Goal: Information Seeking & Learning: Find specific fact

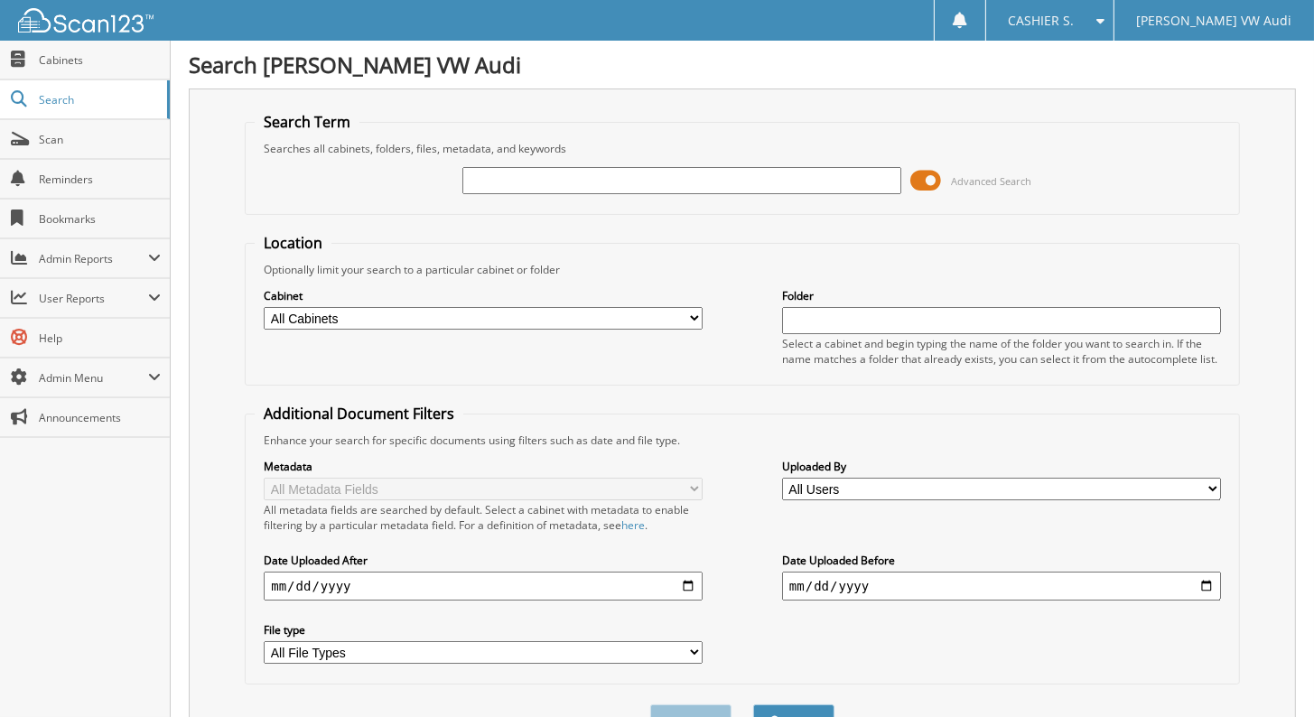
click at [578, 179] on input "text" at bounding box center [681, 180] width 439 height 27
type input "[DATE]"
click at [753, 704] on button "Search" at bounding box center [793, 720] width 81 height 33
click at [544, 173] on input "[DATE]" at bounding box center [681, 180] width 439 height 27
type input "09/22/2025"
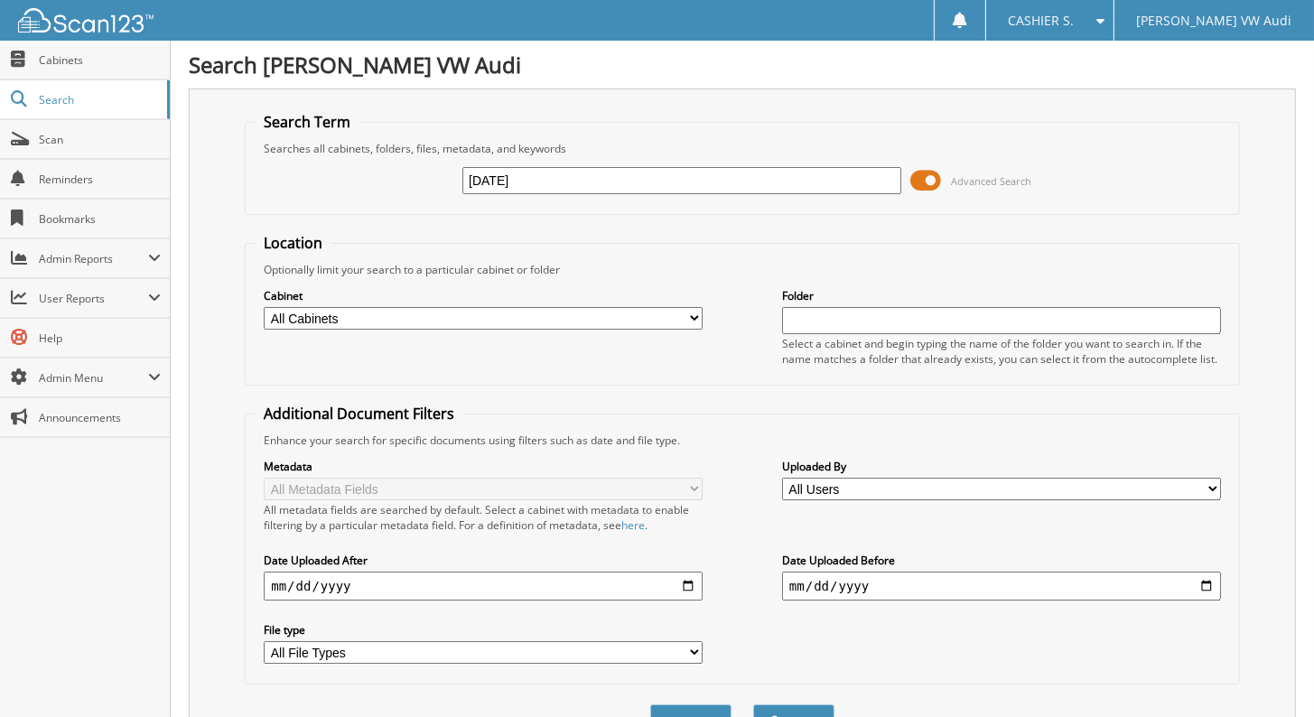
click at [753, 704] on button "Search" at bounding box center [793, 720] width 81 height 33
click at [584, 174] on input "09/22/2025" at bounding box center [681, 180] width 439 height 27
type input "09/22"
click at [753, 704] on button "Search" at bounding box center [793, 720] width 81 height 33
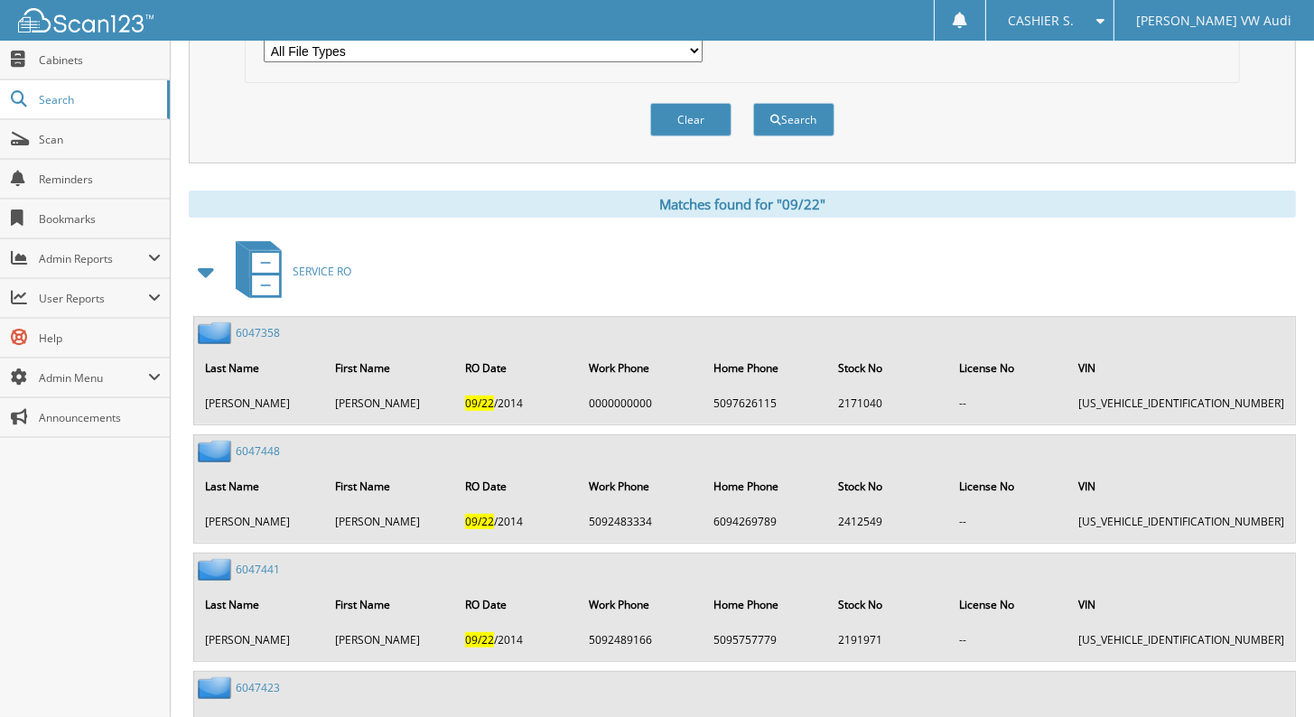
click at [201, 255] on span at bounding box center [206, 271] width 25 height 33
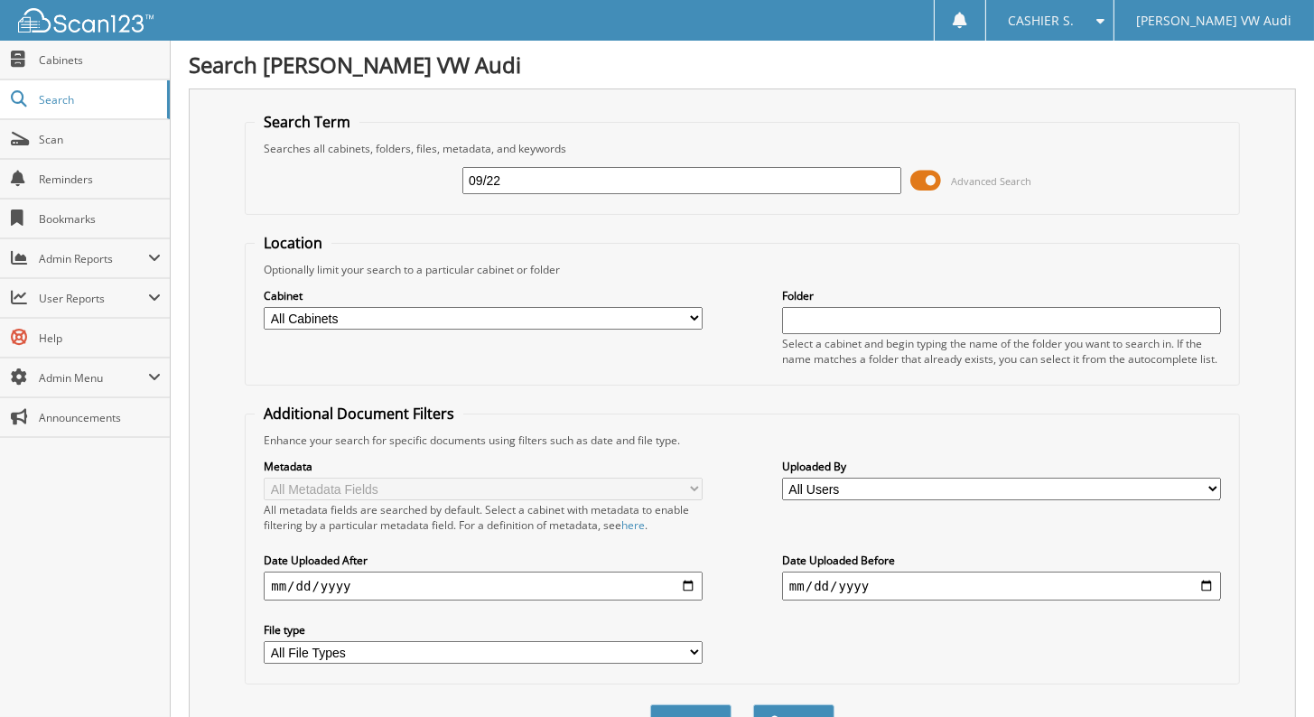
click at [207, 312] on div "Search Term Searches all cabinets, folders, files, metadata, and keywords 09/22…" at bounding box center [742, 426] width 1107 height 676
click at [640, 172] on input "09/22" at bounding box center [681, 180] width 439 height 27
type input "5486p"
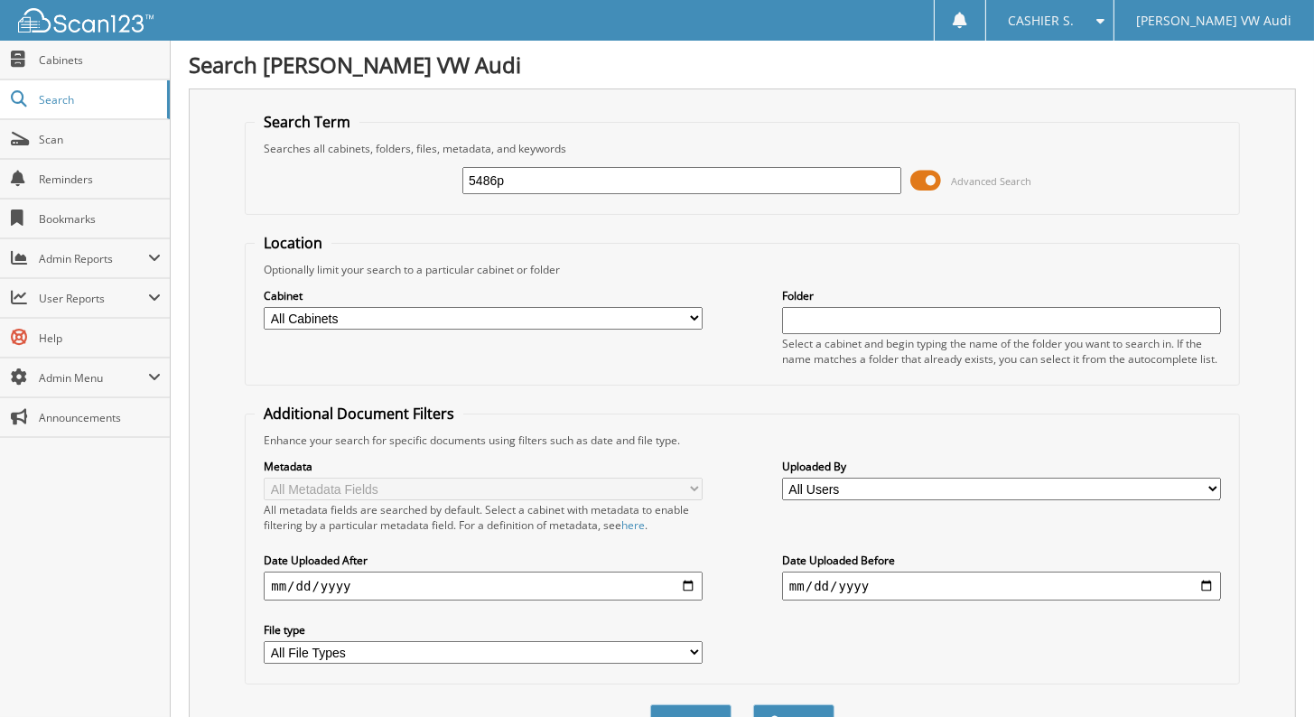
click at [753, 704] on button "Search" at bounding box center [793, 720] width 81 height 33
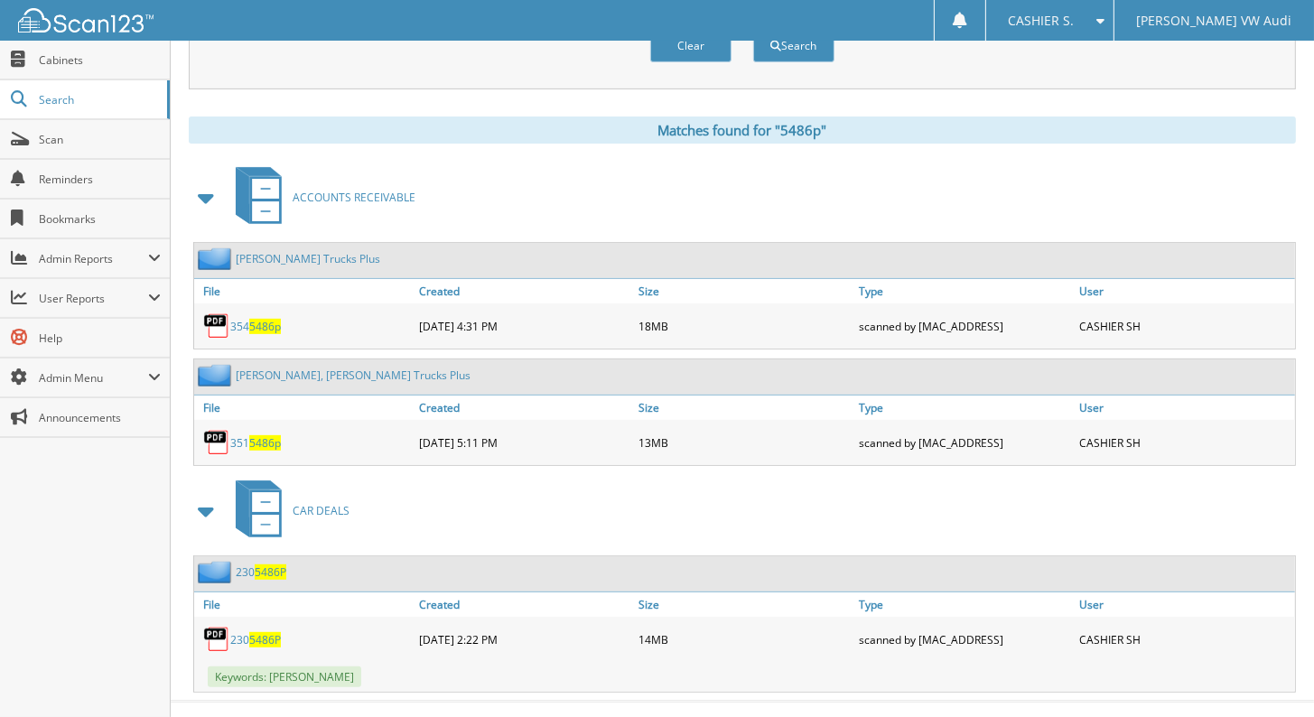
scroll to position [680, 0]
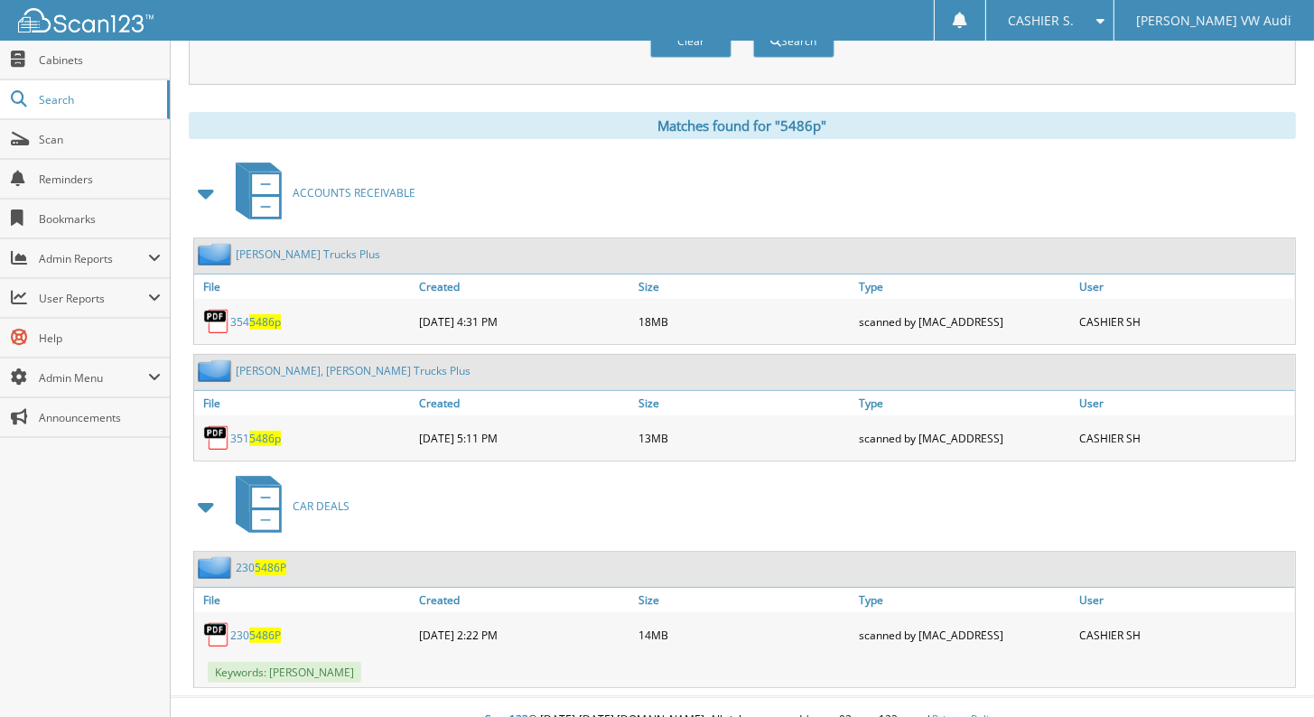
click at [97, 502] on div "Close Cabinets Search Scan Reminders Bookmarks Admin Reports File Counts" at bounding box center [85, 379] width 171 height 676
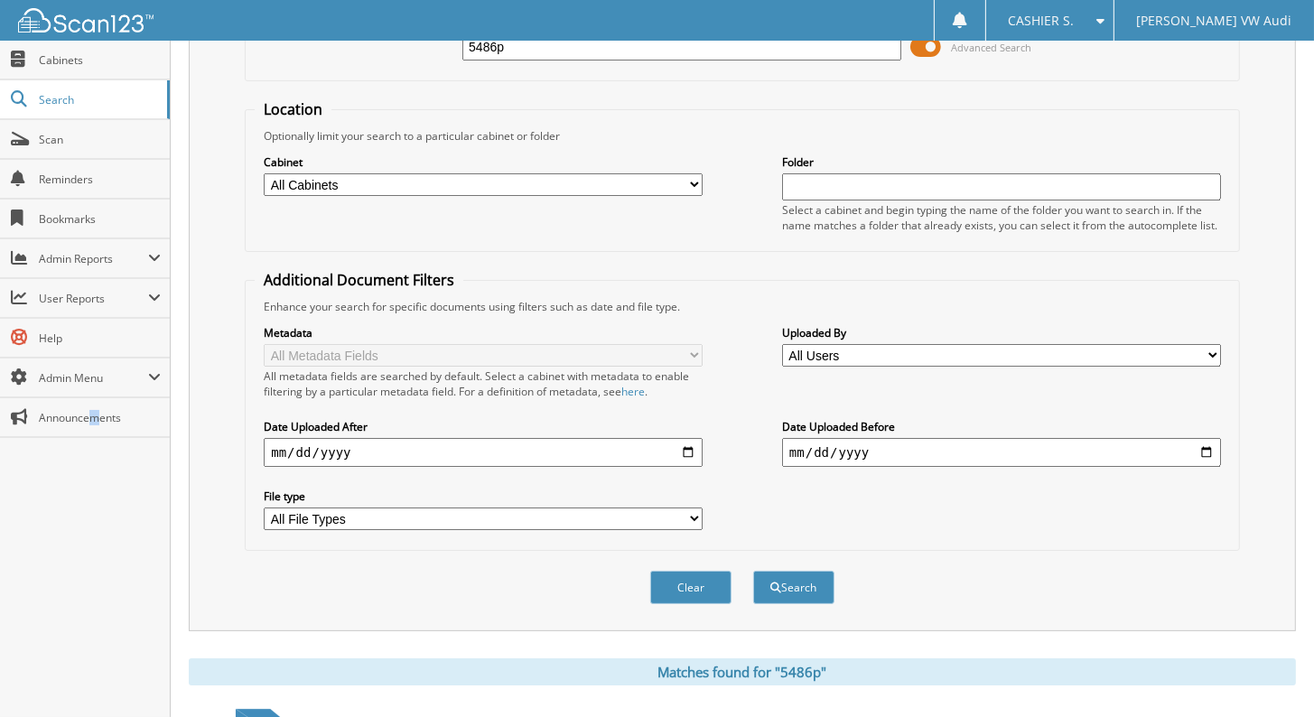
scroll to position [0, 0]
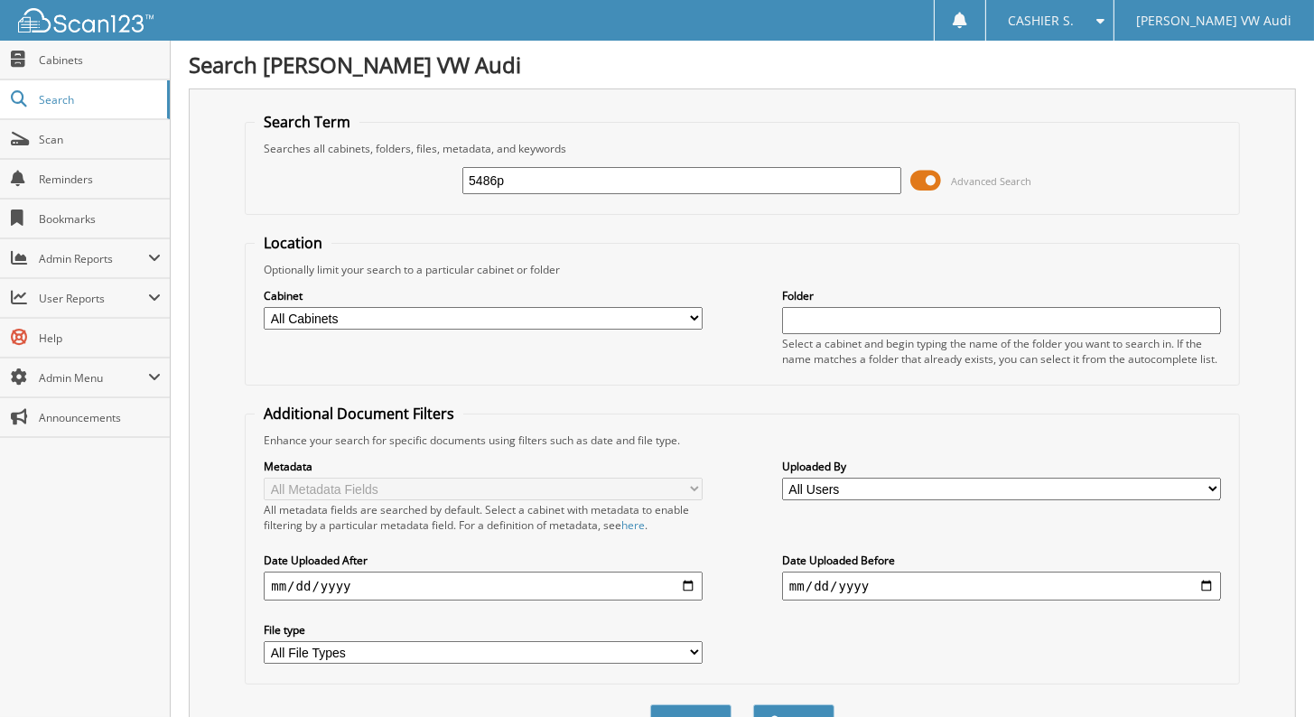
click at [689, 176] on input "5486p" at bounding box center [681, 180] width 439 height 27
type input "9144ap"
click at [753, 704] on button "Search" at bounding box center [793, 720] width 81 height 33
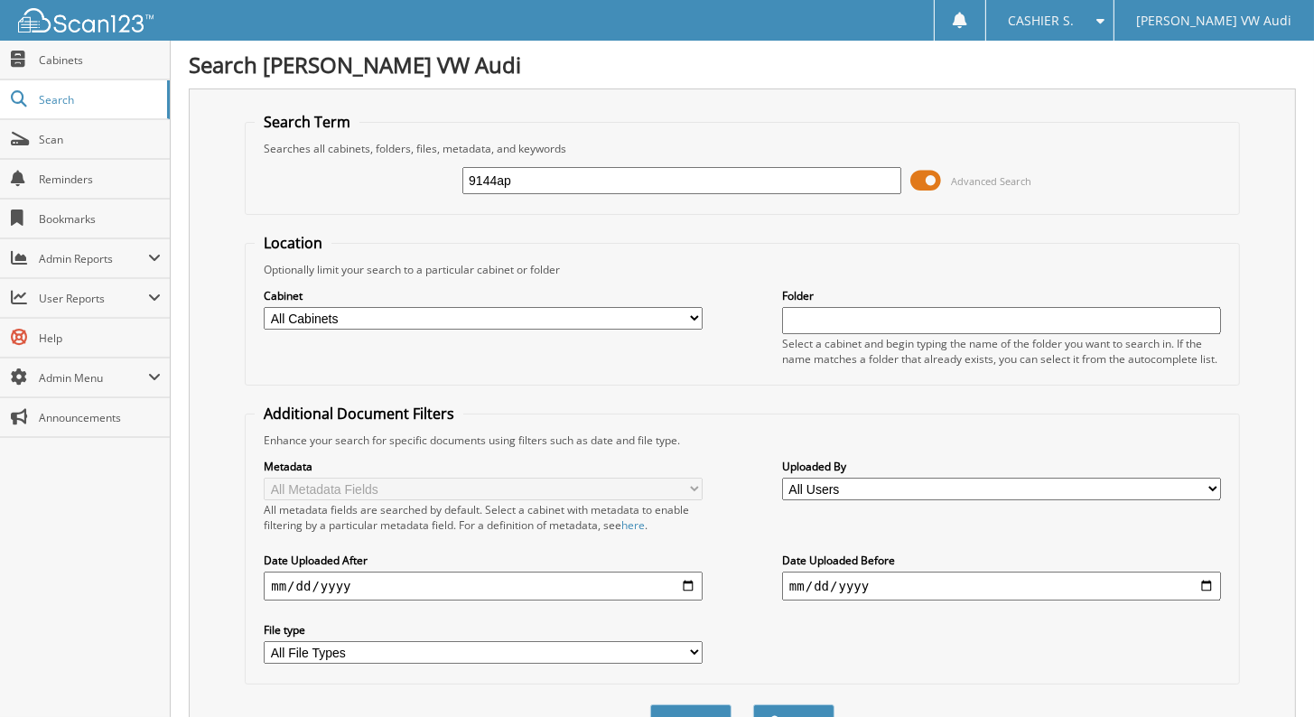
click at [209, 261] on div "Search Term Searches all cabinets, folders, files, metadata, and keywords 9144a…" at bounding box center [742, 426] width 1107 height 676
click at [556, 175] on input "9144ap" at bounding box center [681, 180] width 439 height 27
click at [91, 442] on div "Close Cabinets Search Scan Reminders Bookmarks Admin Reports File Counts" at bounding box center [85, 379] width 171 height 676
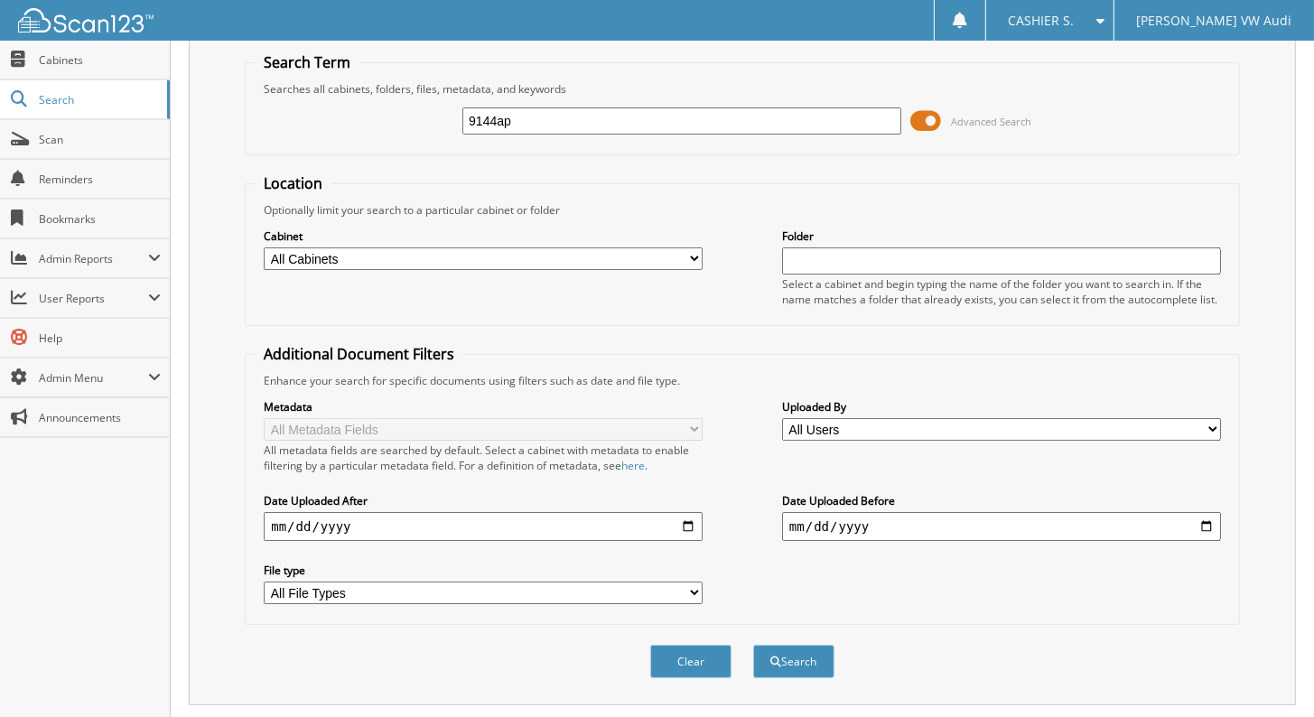
scroll to position [149, 0]
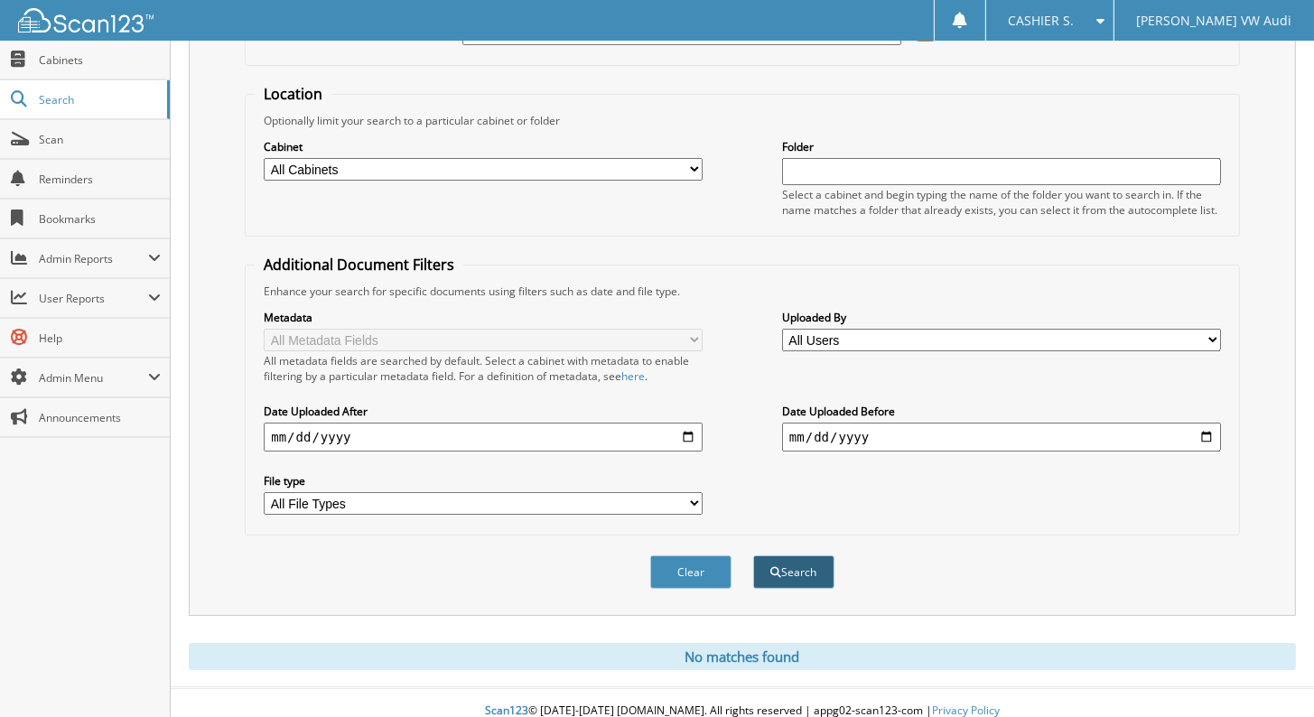
click at [802, 555] on button "Search" at bounding box center [793, 571] width 81 height 33
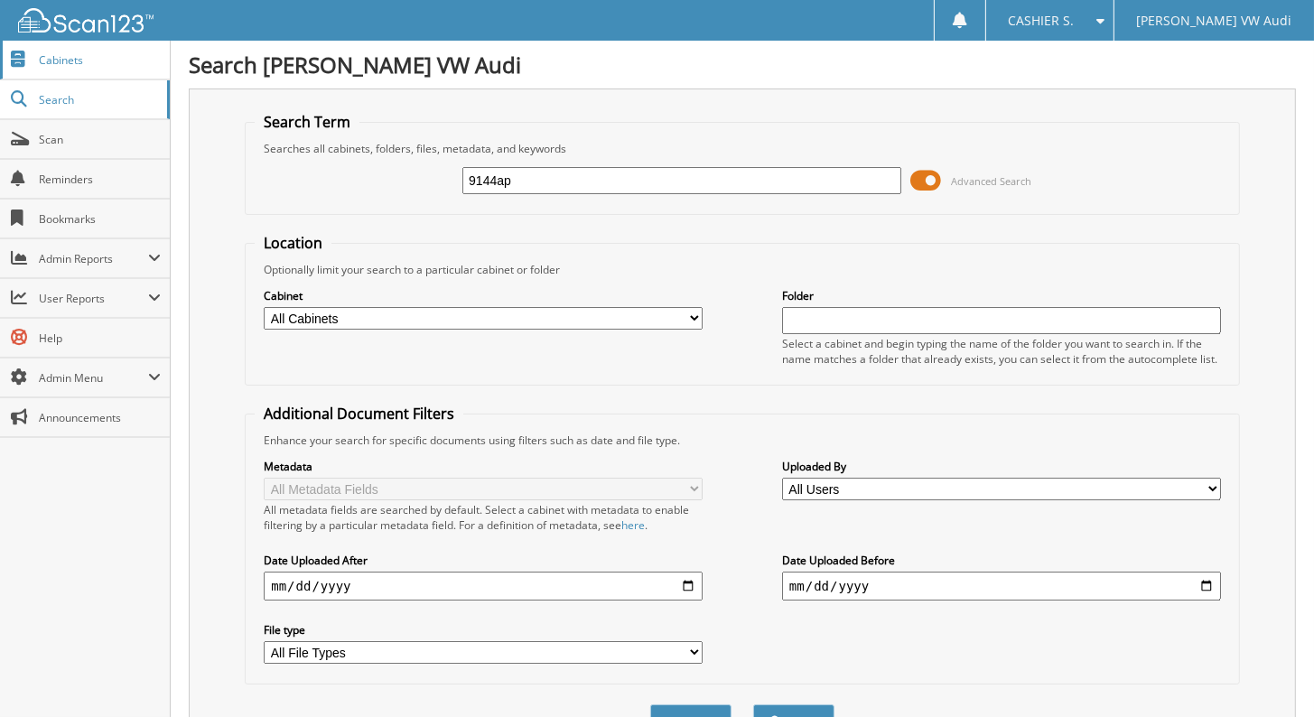
click at [79, 55] on span "Cabinets" at bounding box center [100, 59] width 122 height 15
